Goal: Task Accomplishment & Management: Complete application form

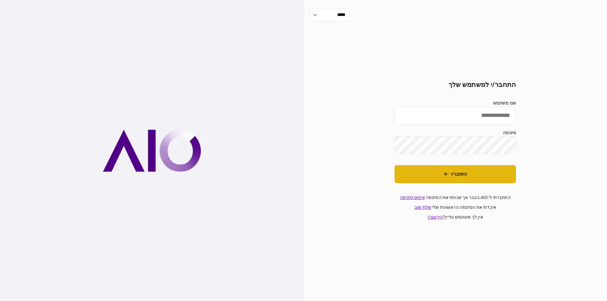
type input "*********"
click at [447, 174] on icon "התחבר/י" at bounding box center [446, 174] width 5 height 4
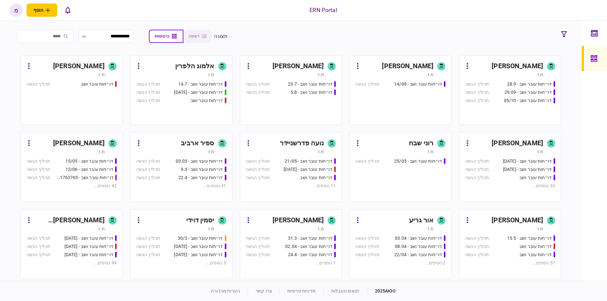
click at [314, 59] on link "מעיין כהן ת.ז דו״חות עובר ושב - 23.7 תהליך הגשה דו״חות עובר ושב - 5.8 תהליך הגשה" at bounding box center [291, 90] width 102 height 70
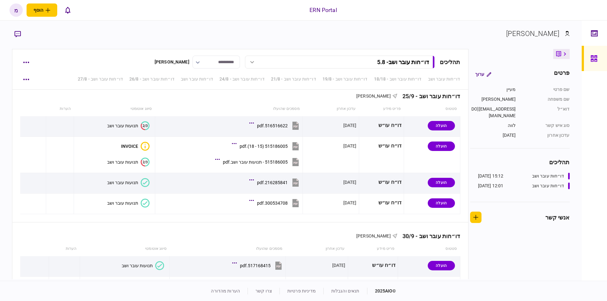
scroll to position [1846, 0]
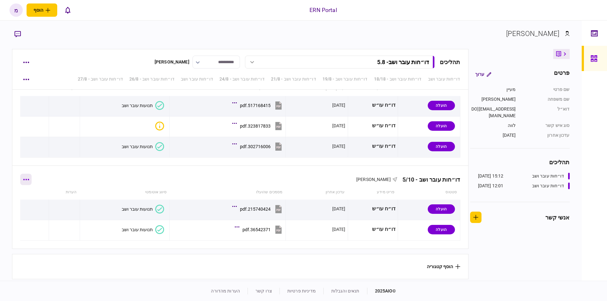
click at [32, 178] on button "button" at bounding box center [25, 179] width 11 height 11
click at [33, 202] on span "הוסף מסמך" at bounding box center [37, 204] width 25 height 8
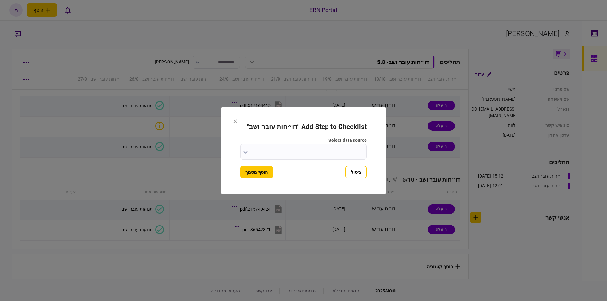
click at [242, 152] on input "select data source" at bounding box center [303, 152] width 126 height 16
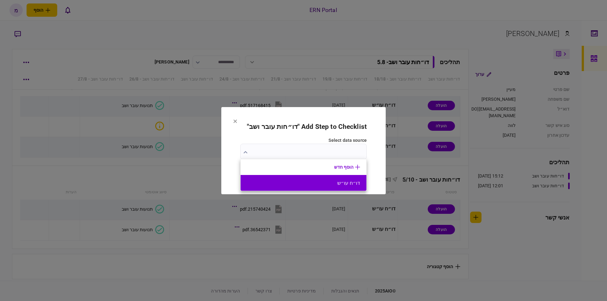
click at [318, 180] on button "דו״ח עו״ש" at bounding box center [303, 183] width 113 height 6
type input "*********"
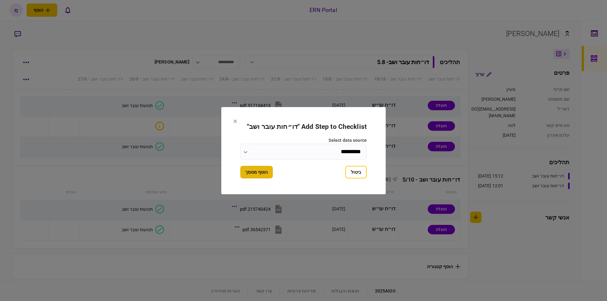
click at [256, 171] on button "הוסף מסמך" at bounding box center [256, 172] width 33 height 13
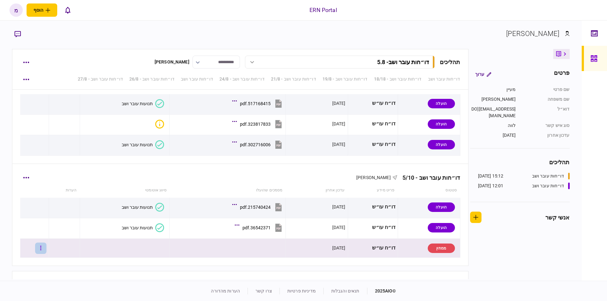
click at [41, 250] on icon "button" at bounding box center [40, 248] width 1 height 6
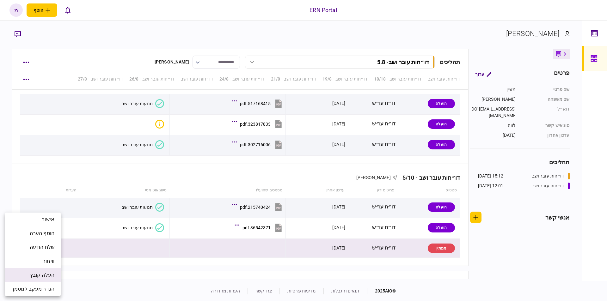
click at [45, 276] on span "העלה קובץ" at bounding box center [42, 276] width 24 height 8
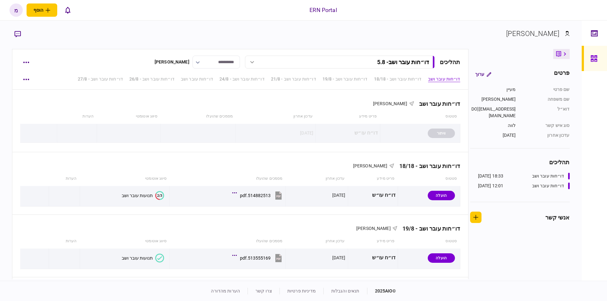
scroll to position [1867, 0]
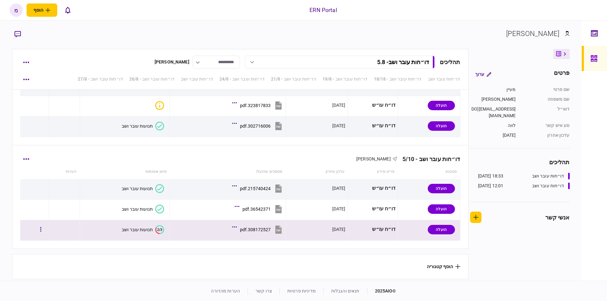
click at [156, 225] on icon at bounding box center [160, 229] width 8 height 9
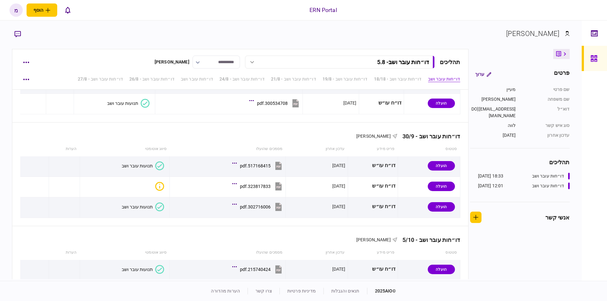
scroll to position [1867, 0]
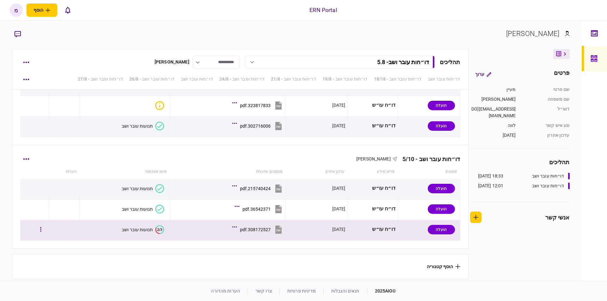
click at [157, 229] on text "2/3" at bounding box center [159, 230] width 5 height 4
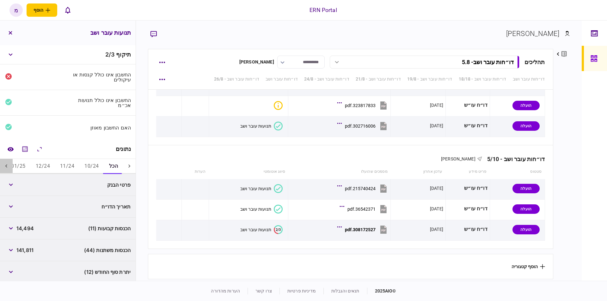
click at [6, 166] on icon at bounding box center [6, 166] width 6 height 6
click at [7, 166] on icon at bounding box center [6, 166] width 6 height 6
click at [82, 164] on button "06/25" at bounding box center [79, 166] width 24 height 15
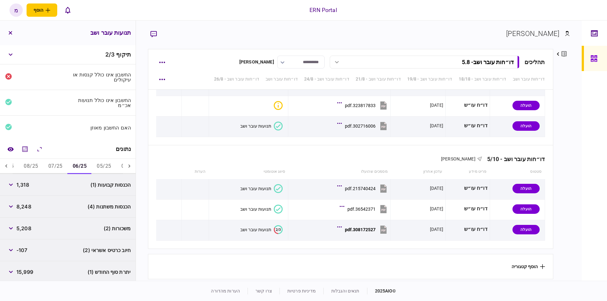
click at [55, 162] on button "07/25" at bounding box center [55, 166] width 24 height 15
click at [6, 166] on icon at bounding box center [6, 166] width 6 height 6
click at [27, 147] on icon "מחשבון" at bounding box center [25, 149] width 8 height 8
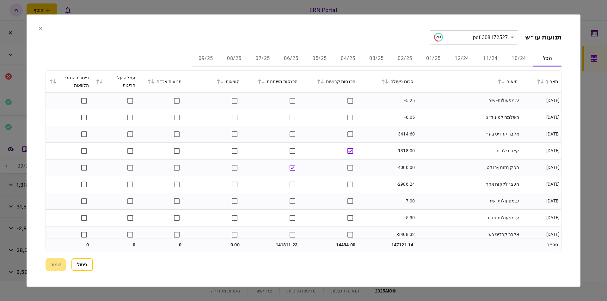
click at [290, 60] on button "06/25" at bounding box center [291, 58] width 28 height 15
click at [456, 101] on td "משכורת" at bounding box center [468, 100] width 104 height 17
click at [452, 97] on td "משכורת" at bounding box center [468, 100] width 104 height 17
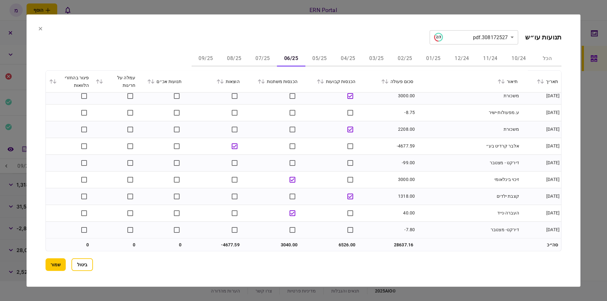
click at [340, 245] on td "6526.00" at bounding box center [330, 245] width 58 height 13
copy td "6526.00"
click at [347, 242] on td "6526.00" at bounding box center [330, 245] width 58 height 13
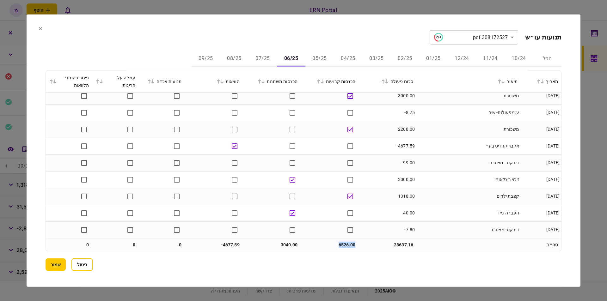
click at [260, 56] on button "07/25" at bounding box center [262, 58] width 28 height 15
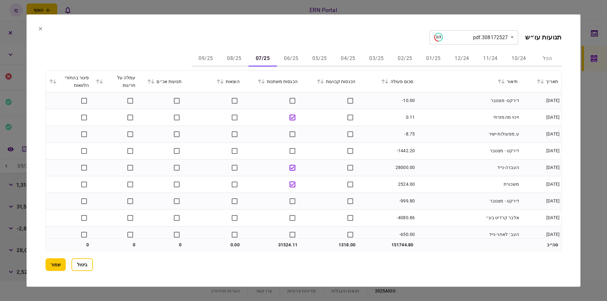
click at [236, 23] on section "**********" at bounding box center [304, 150] width 554 height 273
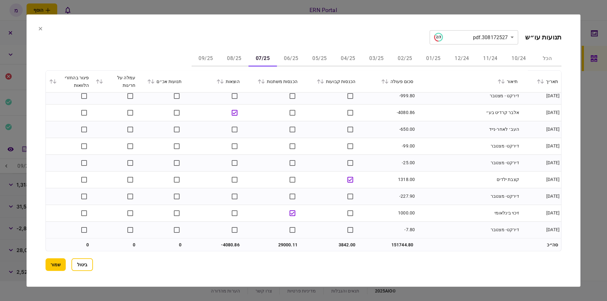
scroll to position [106, 0]
click at [339, 245] on td "3842.00" at bounding box center [330, 245] width 58 height 13
copy td "3842.00"
click at [284, 243] on td "29000.11" at bounding box center [272, 245] width 58 height 13
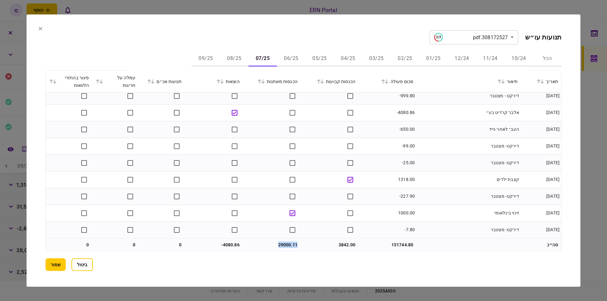
click at [284, 243] on td "29000.11" at bounding box center [272, 245] width 58 height 13
copy td "29000.11"
click at [227, 246] on td "-4080.86" at bounding box center [214, 245] width 58 height 13
copy td "4080.86"
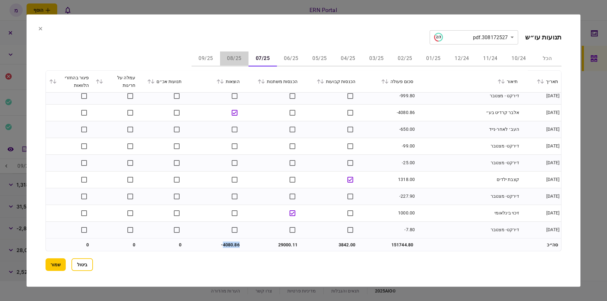
click at [236, 59] on button "08/25" at bounding box center [234, 58] width 28 height 15
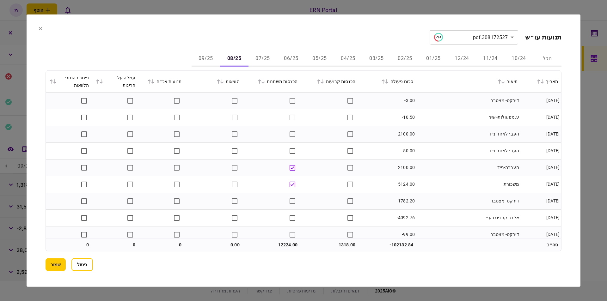
click at [455, 120] on td "ע.מפעולות-ישיר" at bounding box center [468, 117] width 104 height 17
click at [452, 156] on td "העב׳ לאחר-נייד" at bounding box center [468, 151] width 104 height 17
click at [423, 174] on td "העברה-נייד" at bounding box center [468, 167] width 104 height 17
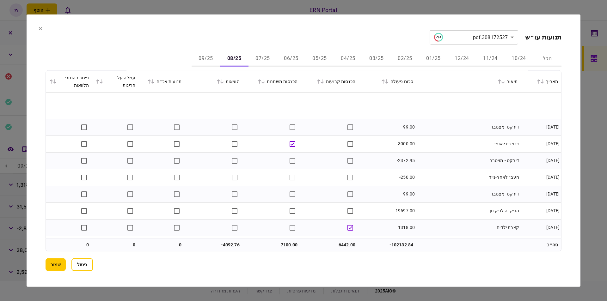
scroll to position [143, 0]
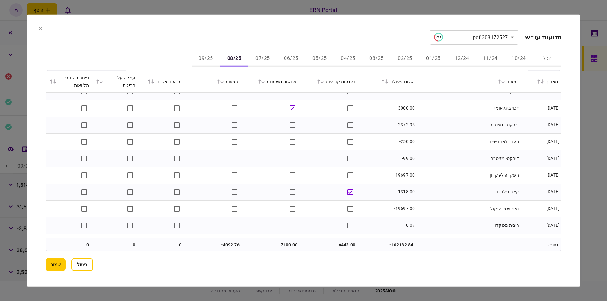
click at [402, 209] on td "-19697.00" at bounding box center [387, 208] width 58 height 17
copy td "19697.00"
drag, startPoint x: 422, startPoint y: 182, endPoint x: 418, endPoint y: 180, distance: 4.8
click at [420, 182] on td "הפקדה לפקדון" at bounding box center [468, 175] width 104 height 17
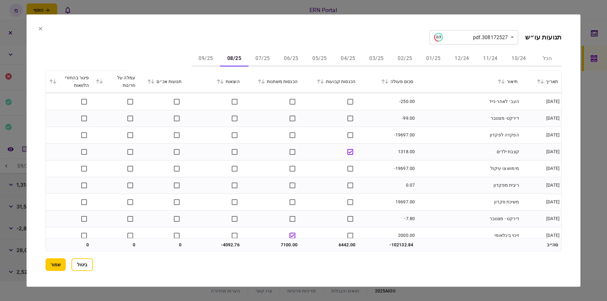
scroll to position [190, 0]
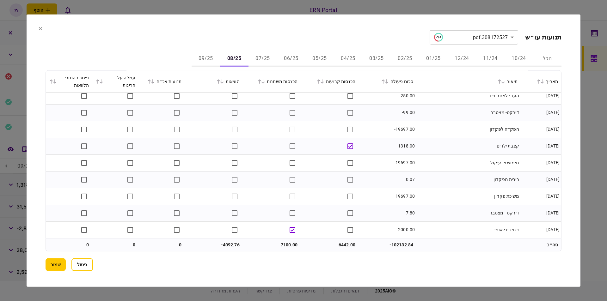
click at [347, 242] on td "6442.00" at bounding box center [330, 245] width 58 height 13
copy td "6442.00"
click at [284, 242] on td "7100.00" at bounding box center [272, 245] width 58 height 13
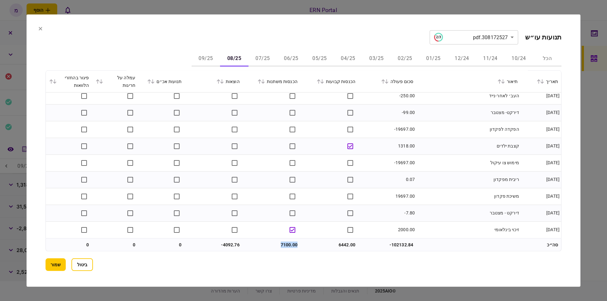
copy td "7100.00"
click at [234, 244] on td "-4092.76" at bounding box center [214, 245] width 58 height 13
click at [202, 58] on button "09/25" at bounding box center [206, 58] width 28 height 15
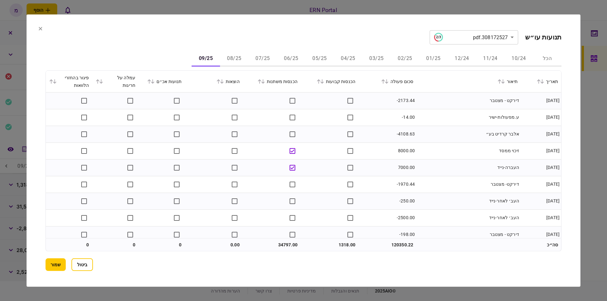
click at [487, 108] on td "דירקט - מצטבר" at bounding box center [468, 100] width 104 height 17
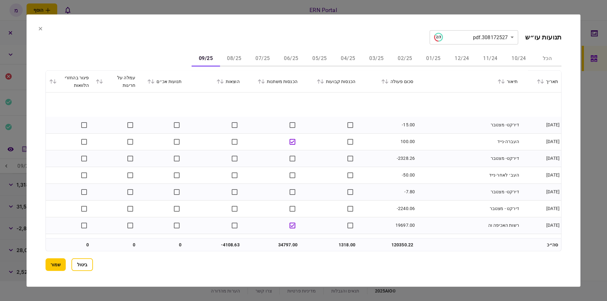
scroll to position [173, 0]
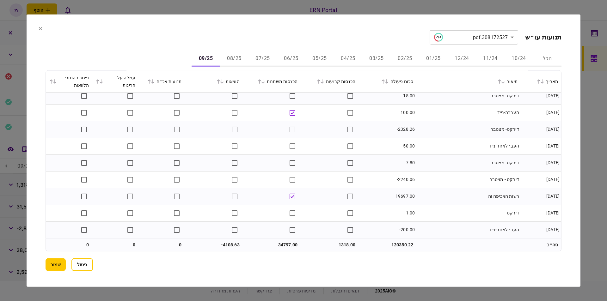
click at [398, 195] on td "19697.00" at bounding box center [387, 196] width 58 height 17
copy td "19697.00"
click at [395, 188] on td "19697.00" at bounding box center [387, 196] width 58 height 17
click at [340, 242] on td "1318.00" at bounding box center [330, 245] width 58 height 13
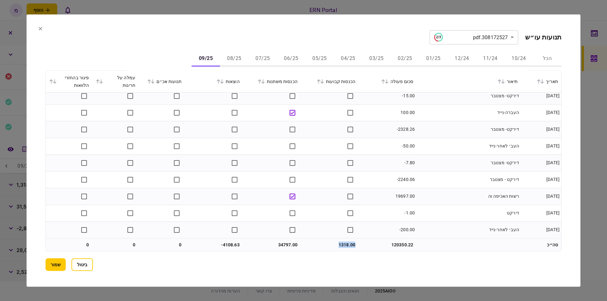
click at [340, 242] on td "1318.00" at bounding box center [330, 245] width 58 height 13
copy td "1318.00"
click at [281, 246] on td "34797.00" at bounding box center [272, 245] width 58 height 13
copy td "34797.00"
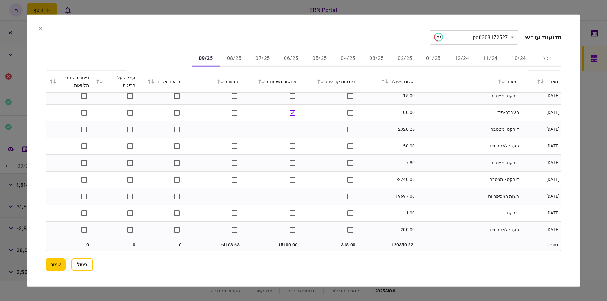
click at [281, 240] on td "15100.00" at bounding box center [272, 245] width 58 height 13
click at [234, 244] on td "-4108.63" at bounding box center [214, 245] width 58 height 13
click at [48, 262] on button "שמור" at bounding box center [56, 265] width 20 height 13
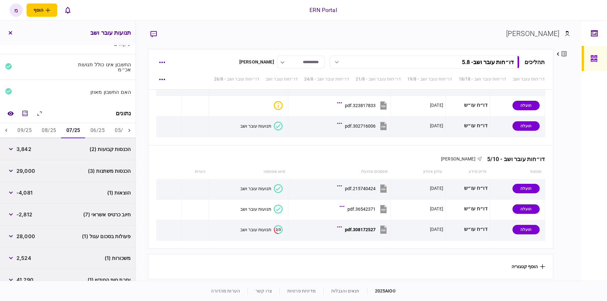
scroll to position [66, 0]
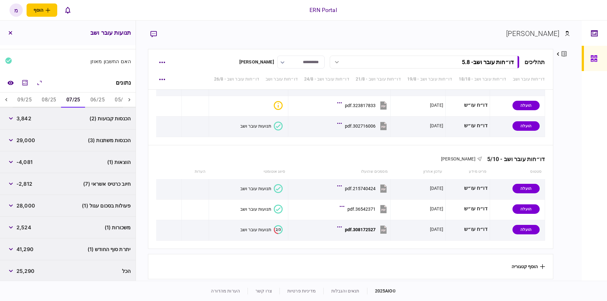
click at [24, 251] on span "41,290" at bounding box center [24, 250] width 17 height 8
click at [54, 96] on button "08/25" at bounding box center [49, 100] width 24 height 15
click at [26, 247] on span "24,267" at bounding box center [24, 250] width 17 height 8
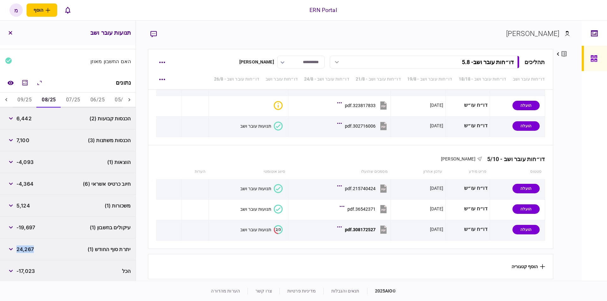
click at [28, 98] on button "09/25" at bounding box center [24, 100] width 24 height 15
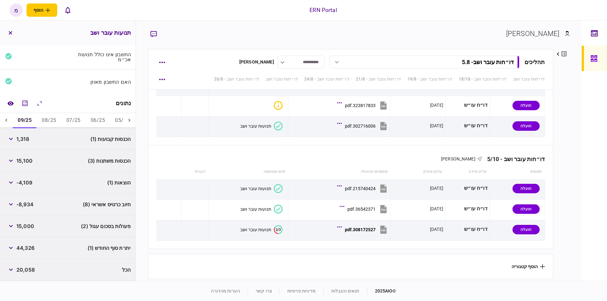
scroll to position [45, 0]
click at [22, 248] on span "44,326" at bounding box center [25, 250] width 18 height 8
click at [192, 32] on section "[PERSON_NAME]" at bounding box center [358, 38] width 421 height 21
click at [13, 102] on icon "השוואה למסמך" at bounding box center [10, 104] width 7 height 5
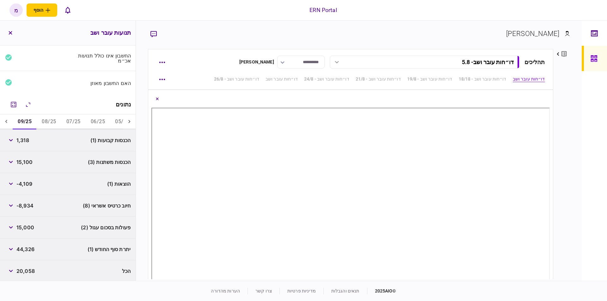
click at [571, 125] on div "**********" at bounding box center [359, 151] width 446 height 260
